Goal: Task Accomplishment & Management: Manage account settings

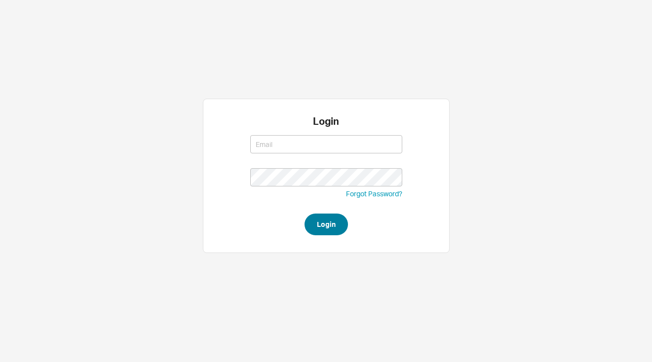
type input "[PERSON_NAME][EMAIL_ADDRESS][DOMAIN_NAME]"
type input "josh@qualitybath.com"
click at [334, 219] on button "Login" at bounding box center [326, 225] width 43 height 22
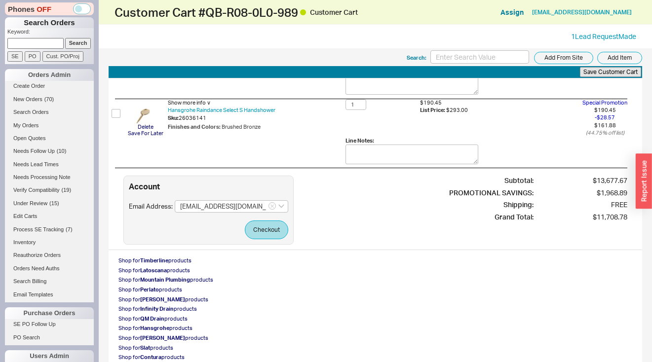
scroll to position [1496, 0]
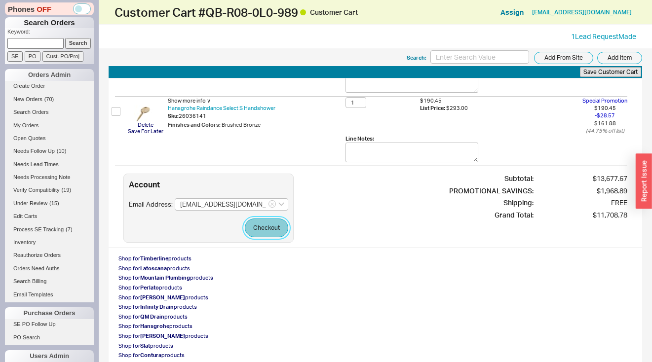
click at [280, 221] on button "Checkout" at bounding box center [266, 228] width 43 height 19
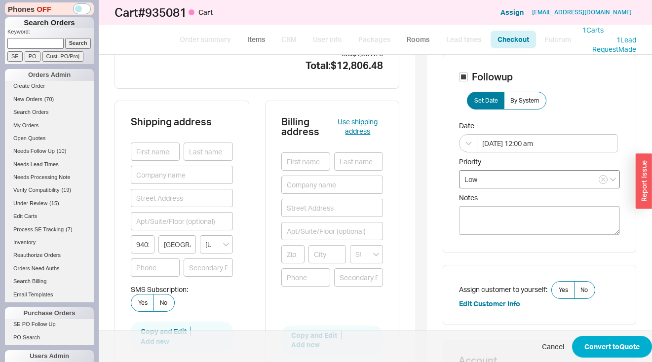
scroll to position [89, 0]
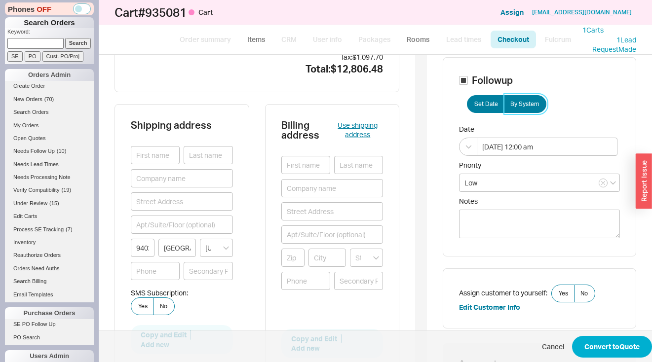
click at [517, 103] on span "By System" at bounding box center [524, 104] width 29 height 8
click at [0, 0] on input "By System" at bounding box center [0, 0] width 0 height 0
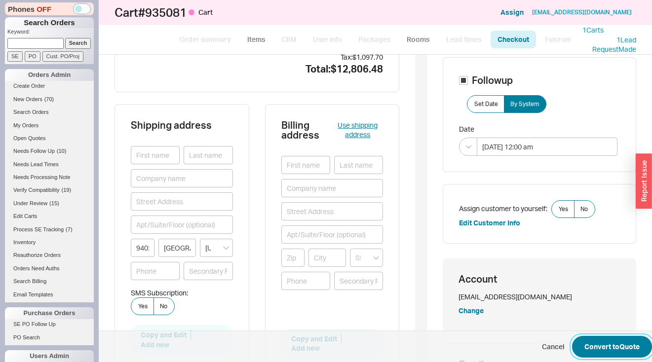
click at [624, 342] on button "Convert to Quote" at bounding box center [612, 347] width 80 height 22
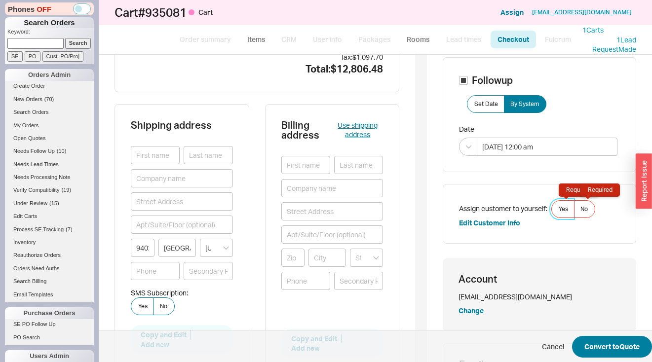
scroll to position [94, 0]
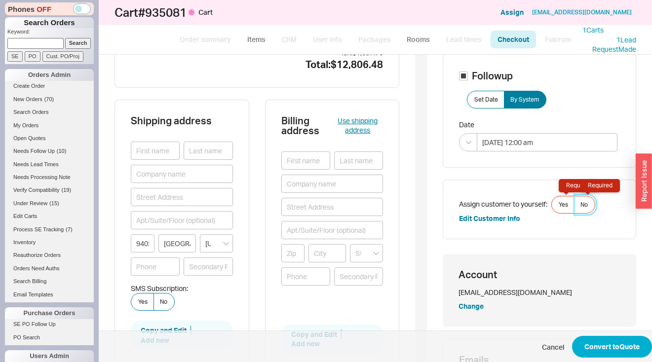
click at [587, 205] on label "No Required" at bounding box center [584, 205] width 21 height 18
click at [0, 0] on input "No Required" at bounding box center [0, 0] width 0 height 0
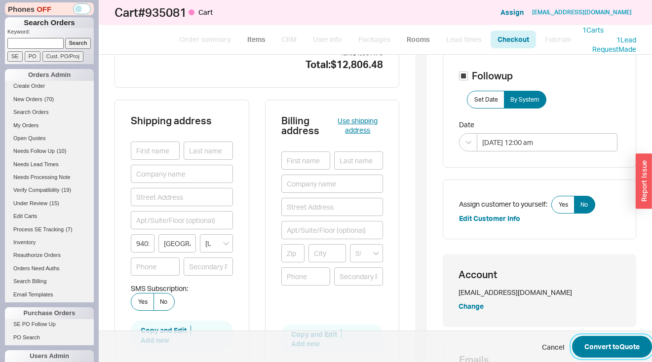
click at [623, 344] on button "Convert to Quote" at bounding box center [612, 347] width 80 height 22
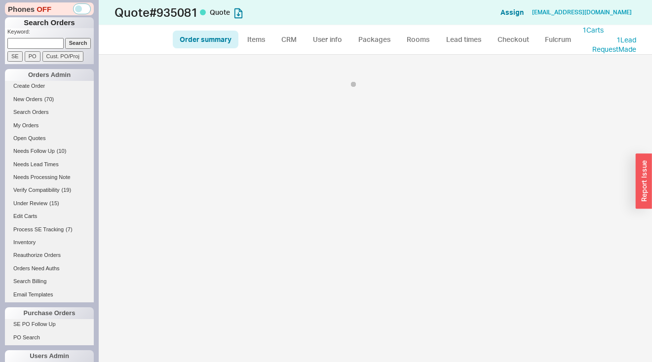
select select "*"
select select "3"
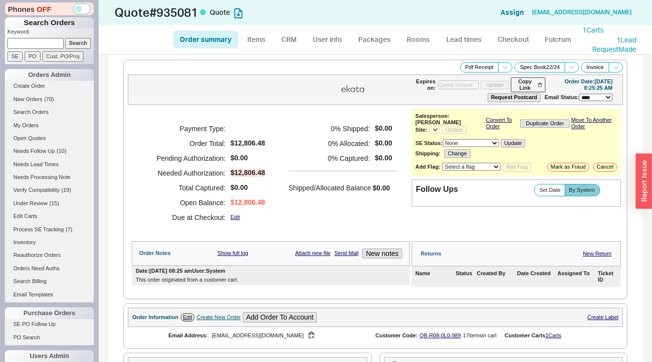
select select "*"
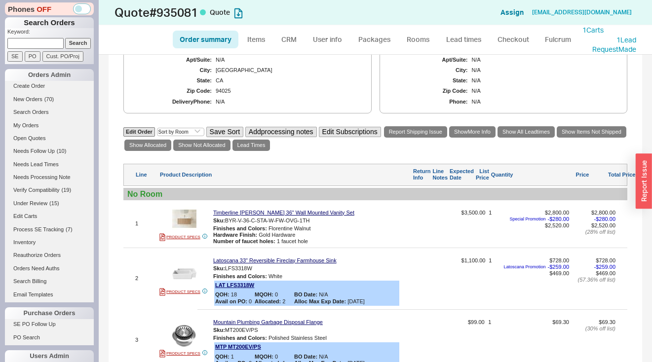
scroll to position [415, 0]
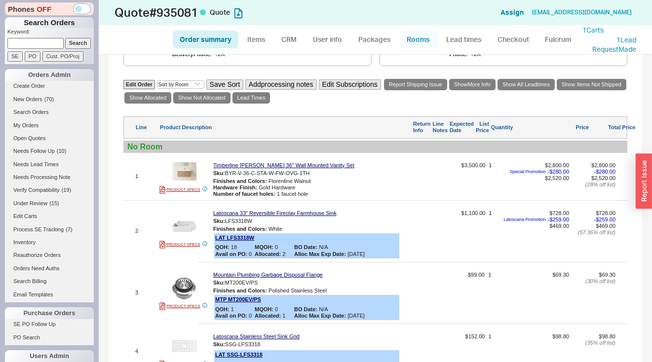
click at [425, 43] on link "Rooms" at bounding box center [418, 40] width 37 height 18
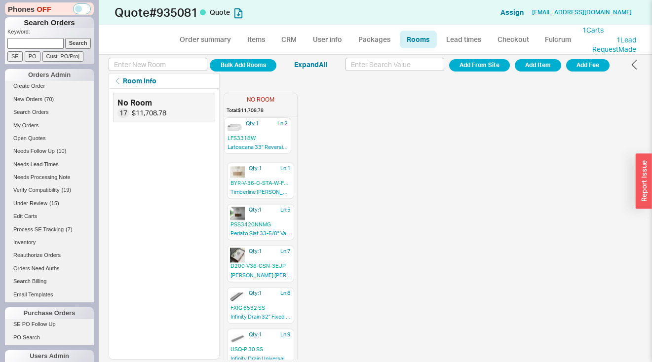
drag, startPoint x: 272, startPoint y: 175, endPoint x: 269, endPoint y: 135, distance: 40.1
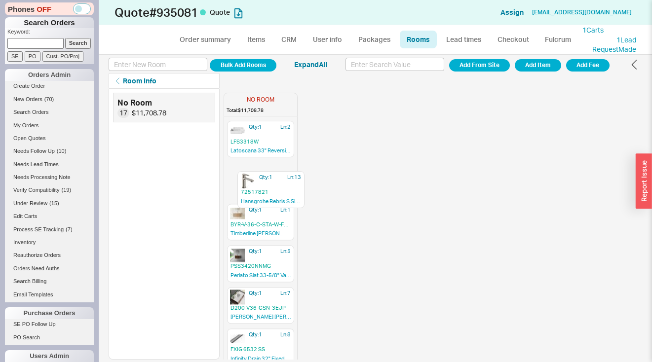
drag, startPoint x: 271, startPoint y: 269, endPoint x: 281, endPoint y: 183, distance: 86.9
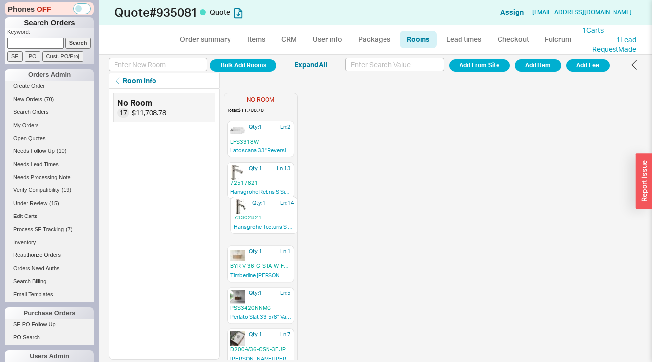
drag, startPoint x: 246, startPoint y: 240, endPoint x: 250, endPoint y: 204, distance: 36.2
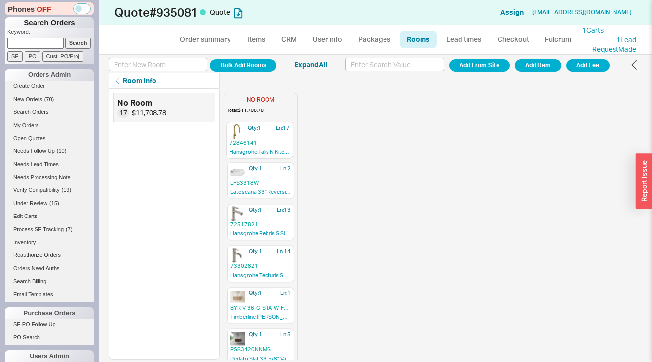
drag, startPoint x: 260, startPoint y: 81, endPoint x: 257, endPoint y: 138, distance: 57.3
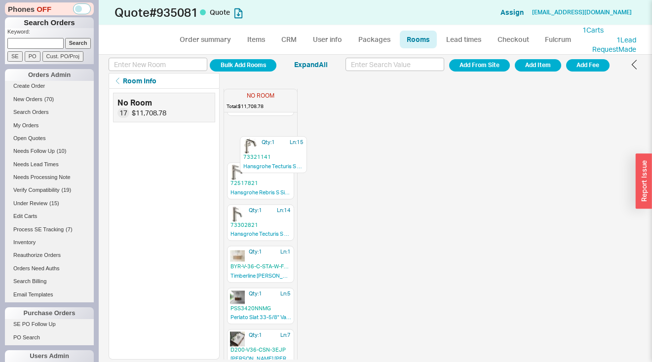
scroll to position [83, 0]
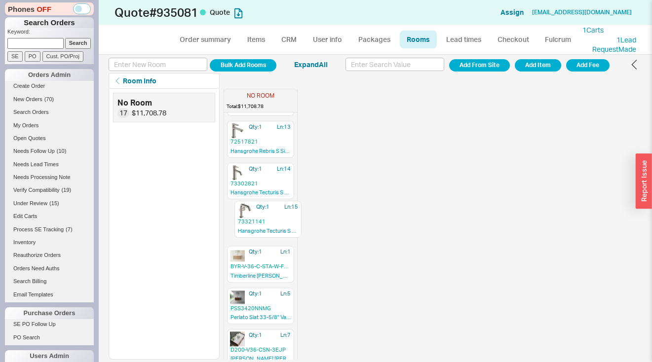
drag, startPoint x: 242, startPoint y: 149, endPoint x: 252, endPoint y: 214, distance: 65.4
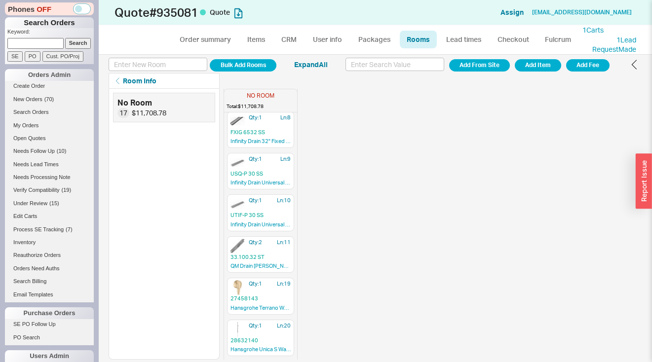
scroll to position [289, 0]
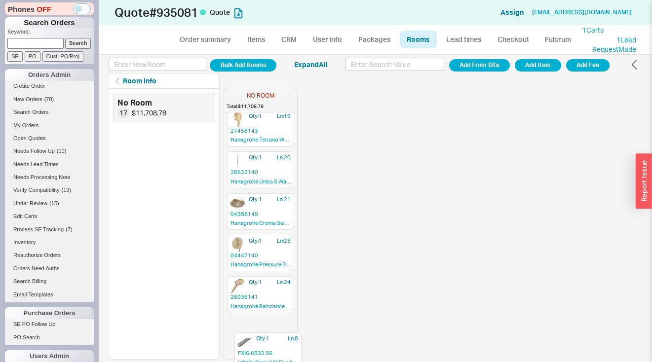
drag, startPoint x: 247, startPoint y: 180, endPoint x: 250, endPoint y: 334, distance: 154.0
click at [255, 352] on div "Qty: 1 Ln: 17 72846141 Hansgrohe Talis N Kitchen Faucet Qty: 1 Ln: 2 LFS3318W L…" at bounding box center [260, 6] width 73 height 708
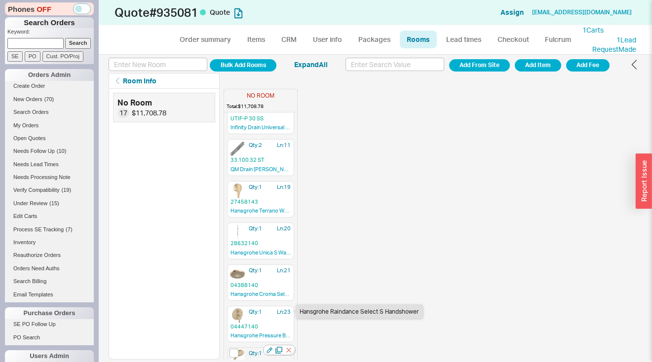
scroll to position [341, 0]
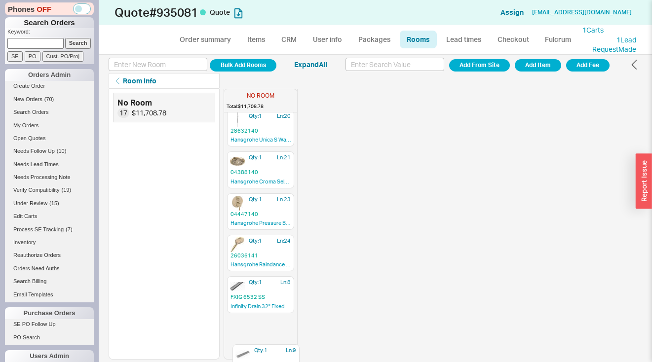
drag, startPoint x: 236, startPoint y: 130, endPoint x: 240, endPoint y: 357, distance: 227.1
click at [244, 362] on html "Phones OFF Search Orders Keyword: Search SE PO Cust. PO/Proj Orders Admin Creat…" at bounding box center [326, 181] width 652 height 362
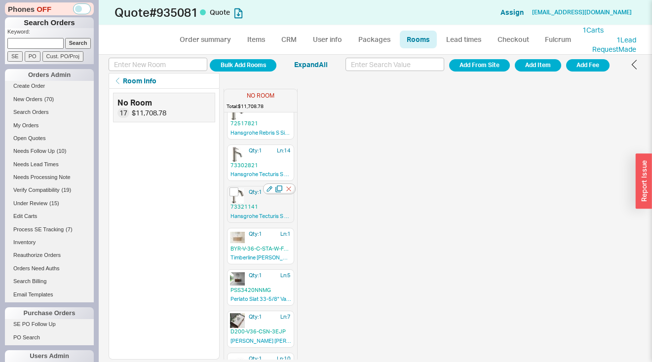
scroll to position [158, 0]
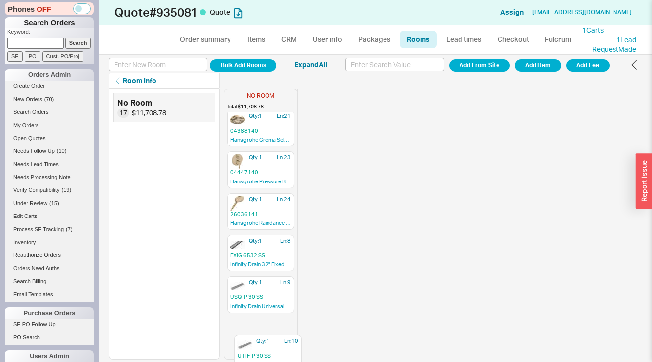
drag, startPoint x: 271, startPoint y: 372, endPoint x: 267, endPoint y: 352, distance: 20.0
click at [267, 352] on div "Qty: 1 Ln: 17 72846141 Hansgrohe Talis N Kitchen Faucet Qty: 1 Ln: 2 LFS3318W L…" at bounding box center [260, 6] width 73 height 708
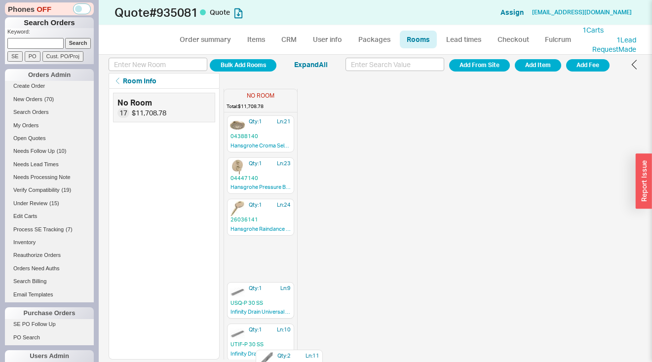
scroll to position [469, 0]
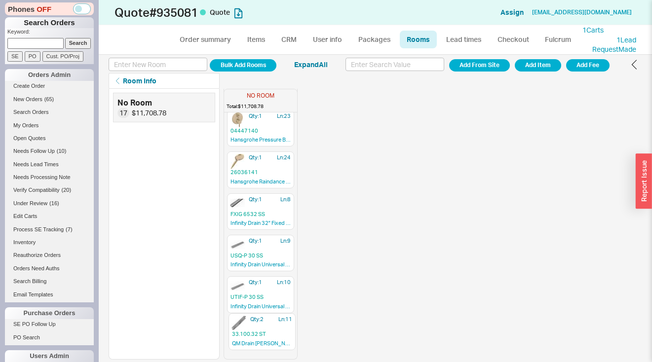
drag, startPoint x: 238, startPoint y: 224, endPoint x: 241, endPoint y: 334, distance: 110.1
click at [241, 334] on div "Qty: 1 Ln: 17 72846141 Hansgrohe Talis N Kitchen Faucet Qty: 1 Ln: 2 LFS3318W L…" at bounding box center [260, 6] width 73 height 708
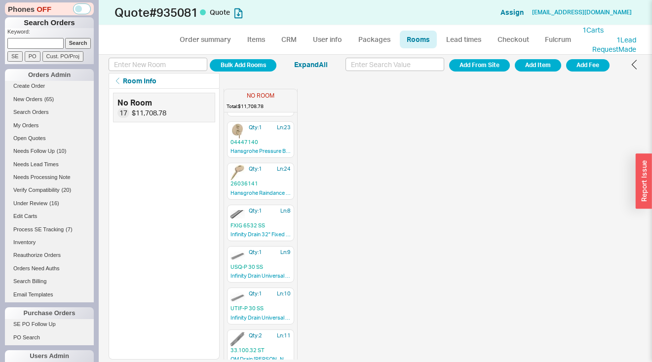
scroll to position [423, 0]
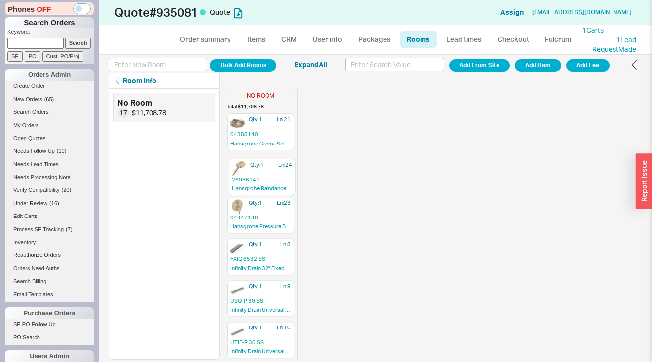
drag, startPoint x: 248, startPoint y: 217, endPoint x: 250, endPoint y: 173, distance: 44.5
click at [250, 173] on div "Qty: 1 Ln: 17 72846141 Hansgrohe Talis N Kitchen Faucet Qty: 1 Ln: 2 LFS3318W L…" at bounding box center [260, 51] width 73 height 708
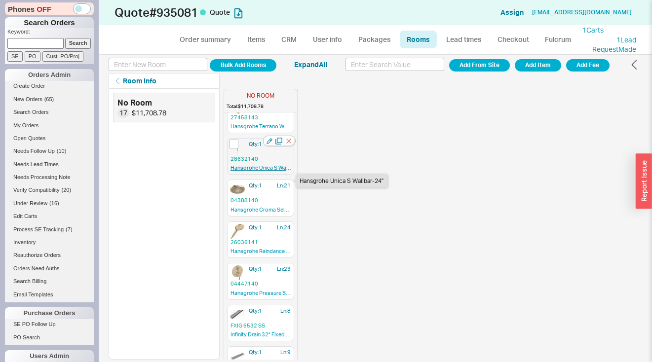
scroll to position [343, 0]
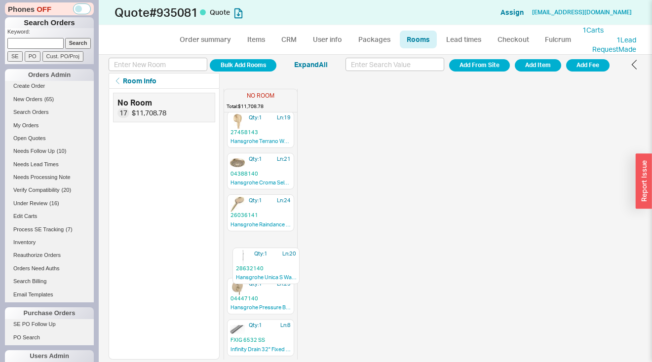
drag, startPoint x: 253, startPoint y: 169, endPoint x: 255, endPoint y: 256, distance: 86.9
click at [255, 256] on div "Qty: 1 Ln: 17 72846141 Hansgrohe Talis N Kitchen Faucet Qty: 1 Ln: 2 LFS3318W L…" at bounding box center [260, 132] width 73 height 708
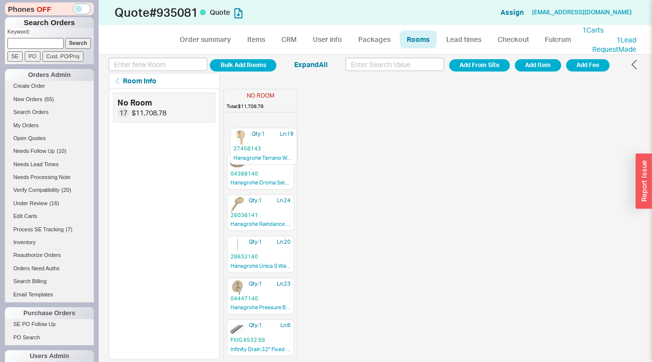
scroll to position [341, 0]
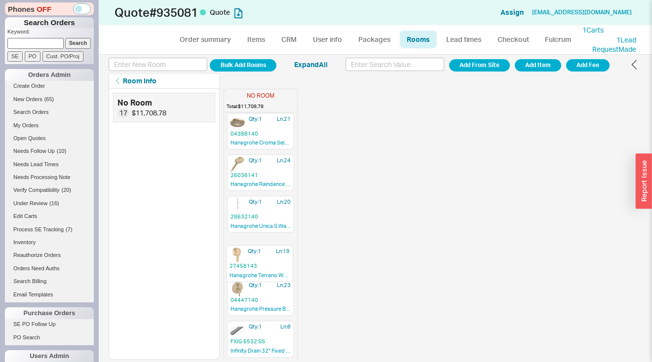
drag, startPoint x: 250, startPoint y: 157, endPoint x: 245, endPoint y: 273, distance: 115.6
click at [246, 274] on div "Qty: 1 Ln: 17 72846141 Hansgrohe Talis N Kitchen Faucet Qty: 1 Ln: 2 LFS3318W L…" at bounding box center [260, 133] width 73 height 708
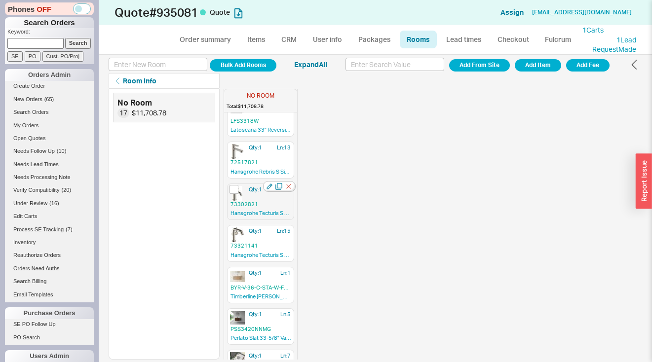
scroll to position [0, 0]
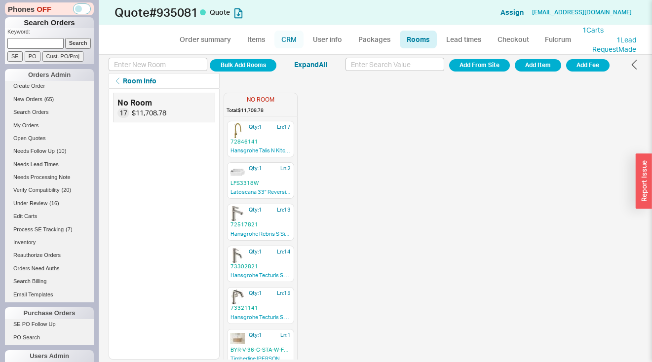
click at [286, 38] on link "CRM" at bounding box center [288, 40] width 29 height 18
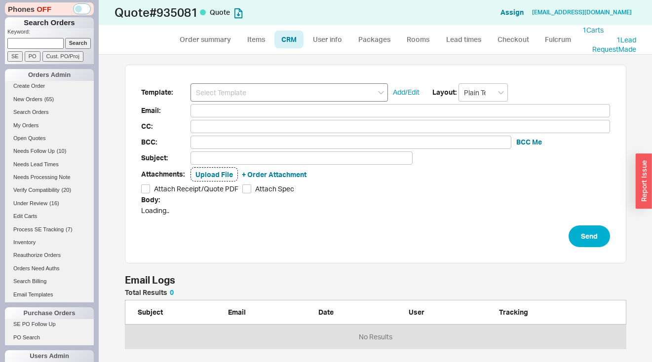
scroll to position [300, 538]
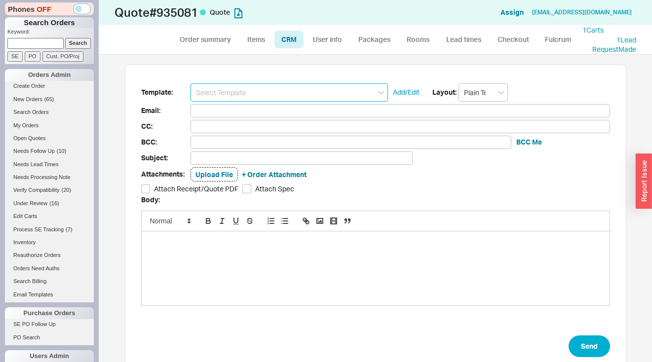
drag, startPoint x: 305, startPoint y: 89, endPoint x: 291, endPoint y: 101, distance: 17.9
click at [304, 90] on input at bounding box center [289, 92] width 197 height 18
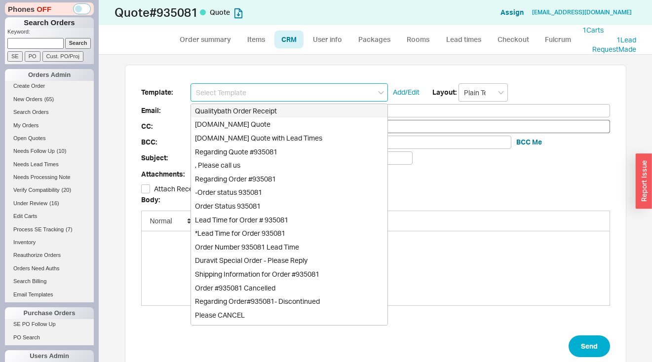
click at [269, 121] on div "Qualitybath.com Quote" at bounding box center [289, 124] width 196 height 14
type input "Qualitybath.com Quote"
type input "Receipt"
type input "soxane4335@jobzyy.com"
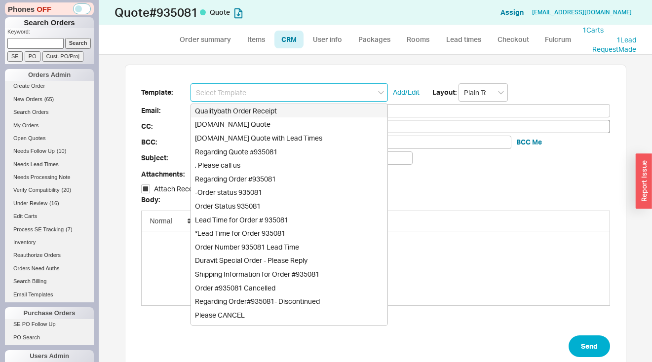
type input "Quality Bath Quote #935081"
checkbox input "true"
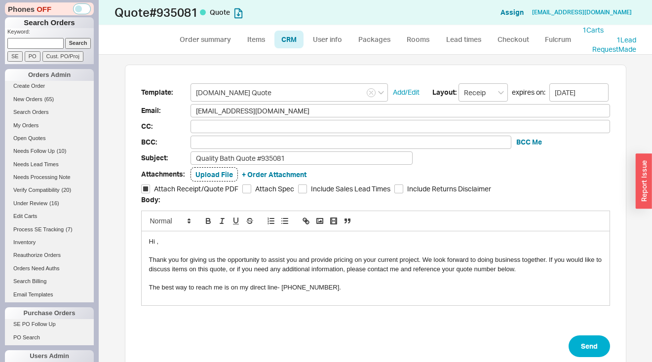
click at [153, 242] on div "Hi ," at bounding box center [375, 241] width 453 height 9
click at [572, 343] on button "Send" at bounding box center [589, 347] width 41 height 22
select select "*"
select select "3"
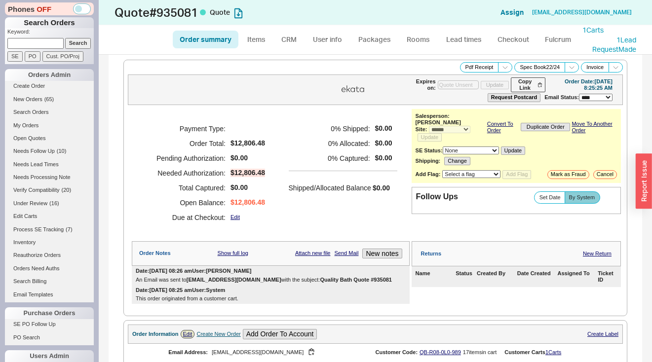
type input "09/01/2025"
click at [469, 68] on button "Pdf Receipt" at bounding box center [479, 67] width 39 height 10
click at [32, 123] on link "My Orders" at bounding box center [49, 125] width 89 height 10
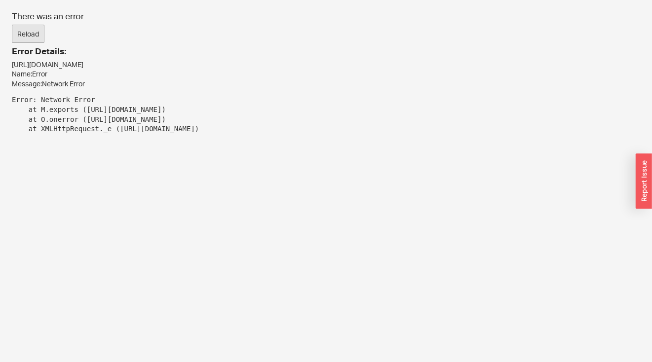
click at [34, 29] on button "Reload" at bounding box center [28, 34] width 33 height 19
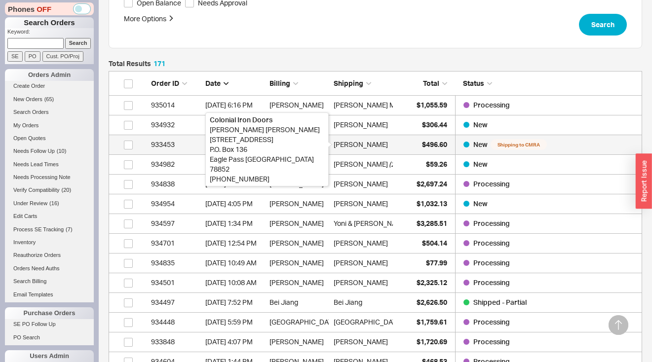
scroll to position [253, 0]
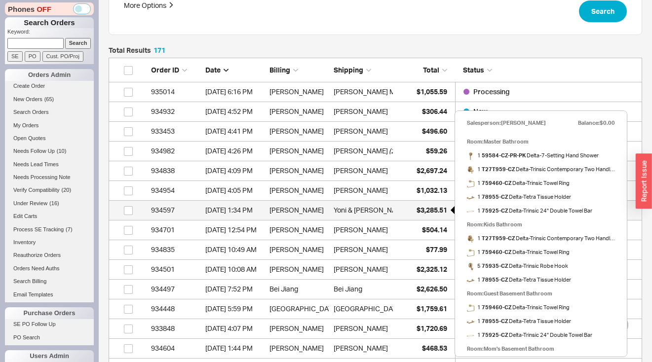
click at [436, 208] on span "$3,285.51" at bounding box center [432, 210] width 31 height 8
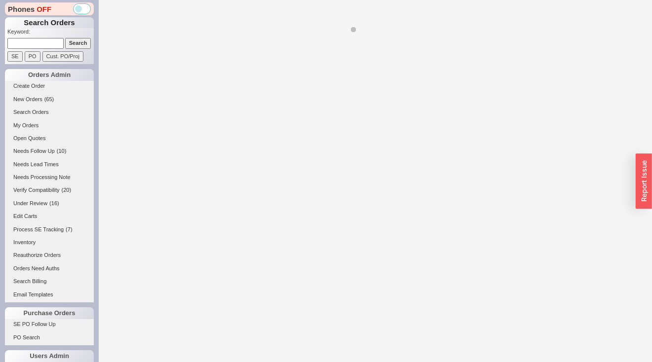
select select "*"
select select "LOW"
select select "3"
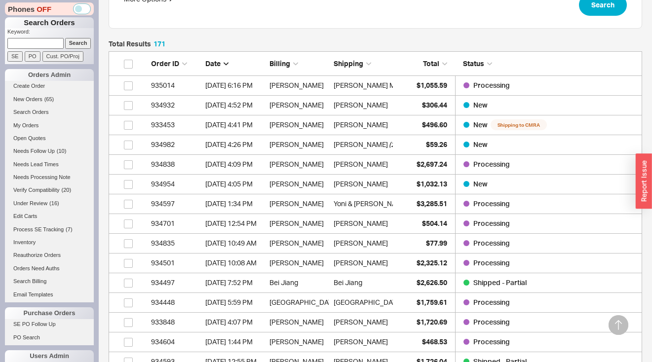
scroll to position [259, 0]
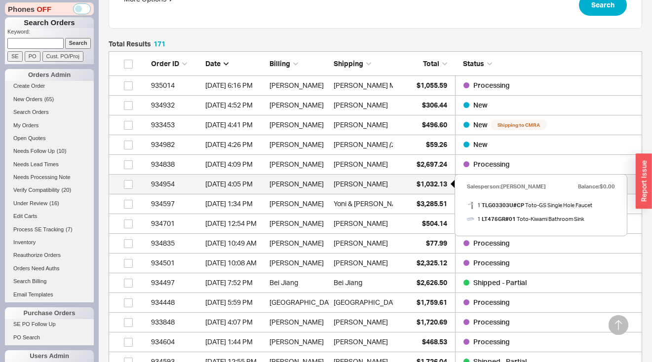
click at [419, 187] on span "$1,032.13" at bounding box center [432, 184] width 31 height 8
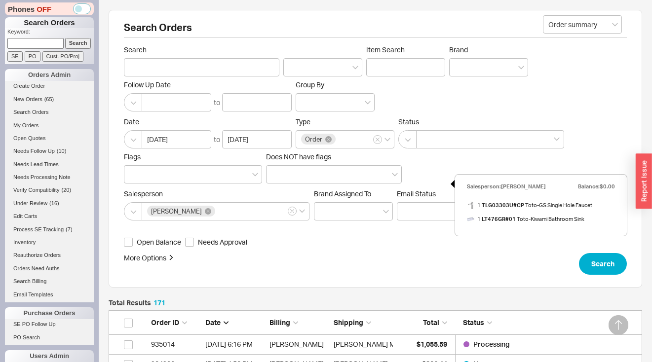
select select "*"
select select "LOW"
select select "3"
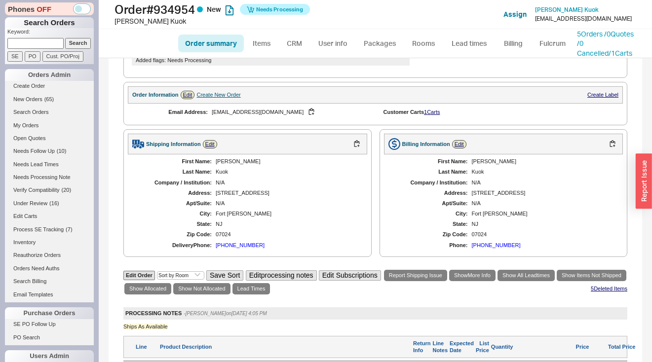
scroll to position [401, 0]
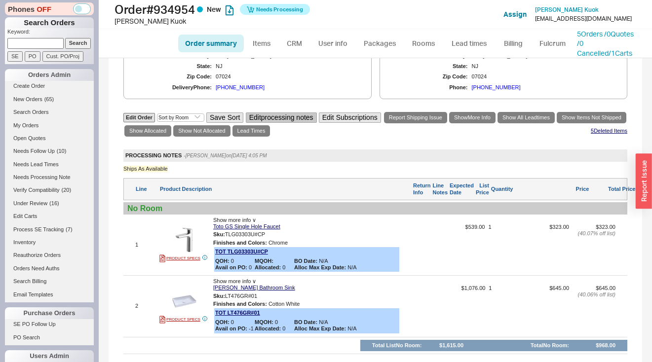
click at [317, 113] on button "Edit processing notes" at bounding box center [281, 118] width 71 height 10
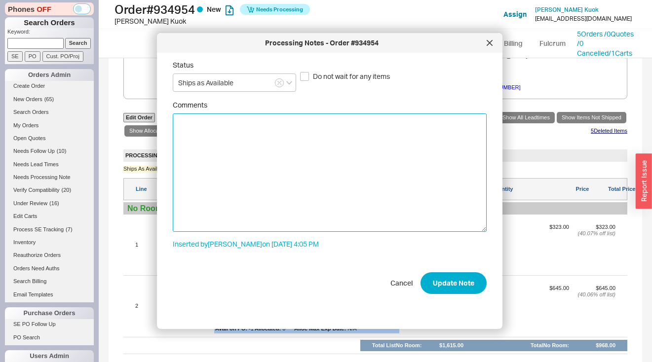
click at [305, 130] on textarea "Comments" at bounding box center [330, 173] width 314 height 118
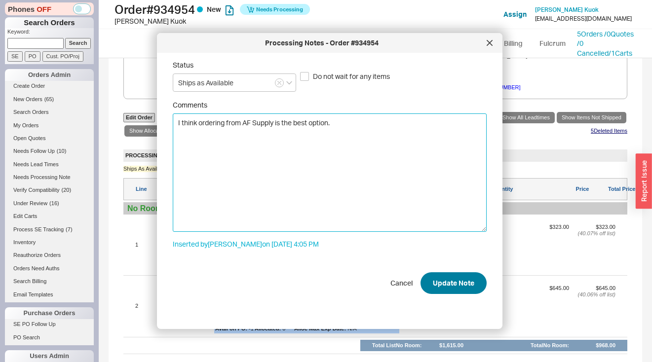
type textarea "I think ordering from AF Supply is the best option."
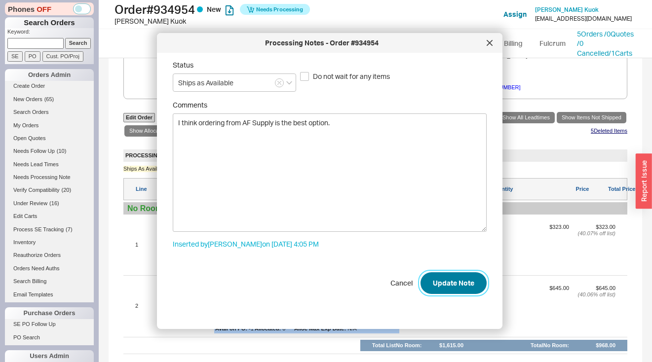
click at [447, 287] on button "Update Note" at bounding box center [453, 283] width 66 height 22
